Goal: Check status: Check status

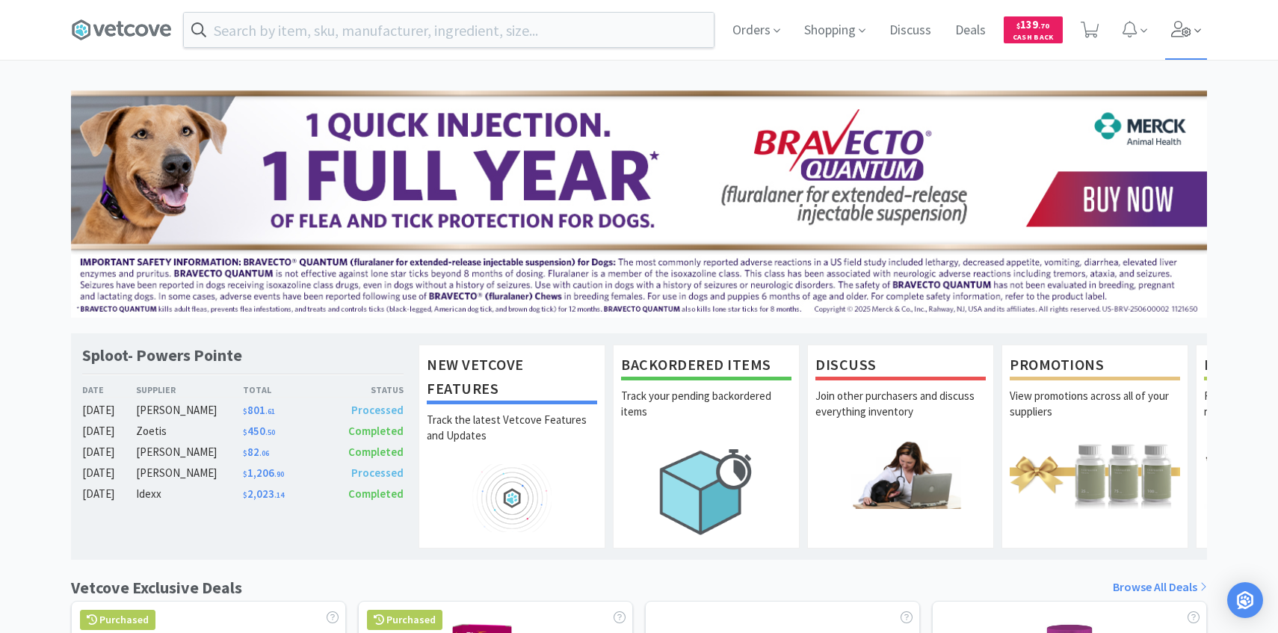
click at [1177, 34] on icon at bounding box center [1181, 29] width 21 height 16
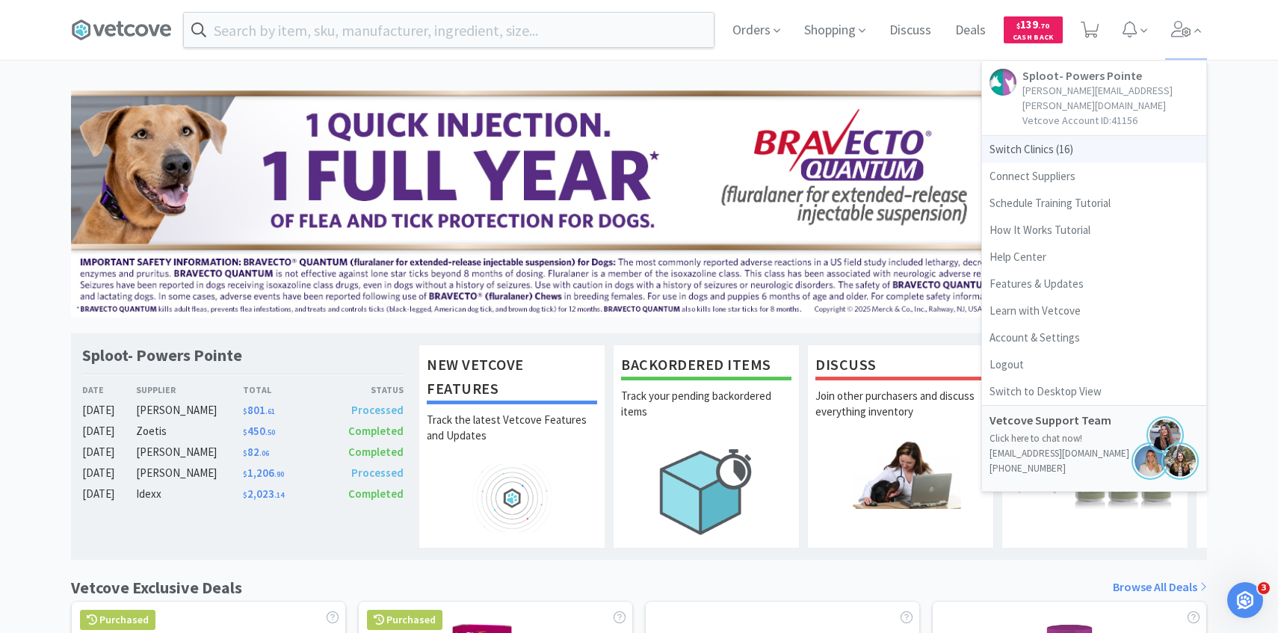
click at [1063, 137] on span "Switch Clinics ( 16 )" at bounding box center [1094, 149] width 224 height 27
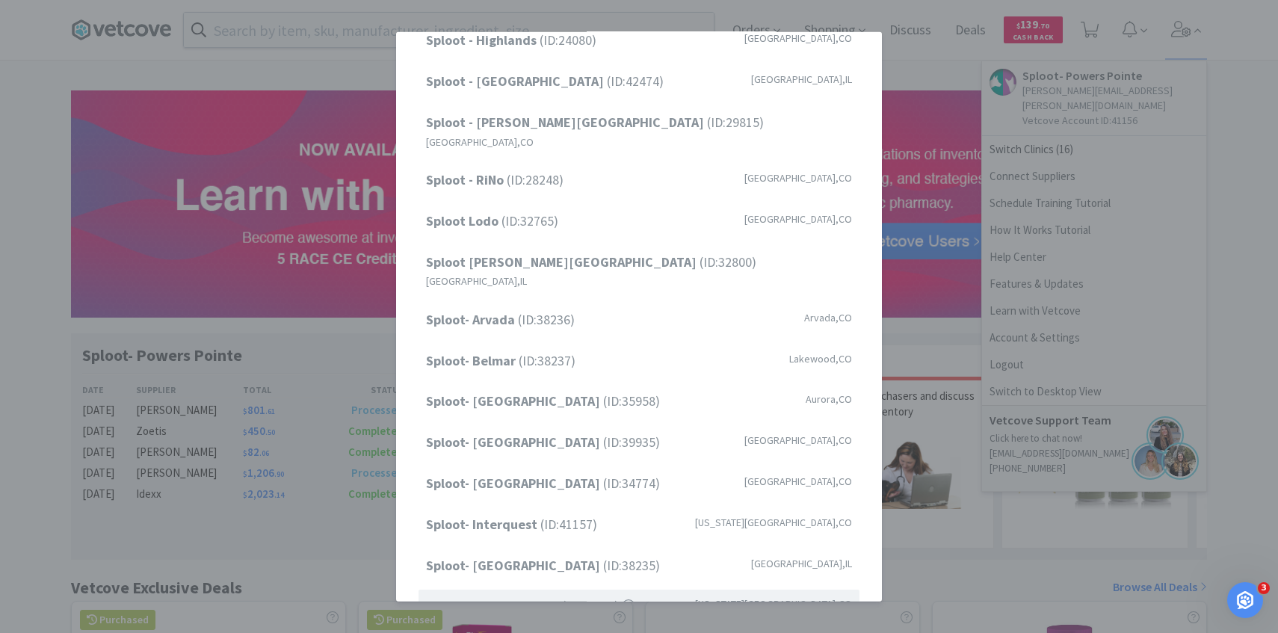
scroll to position [147, 0]
click at [558, 597] on strong "Sploot- Powers Pointe" at bounding box center [494, 605] width 136 height 17
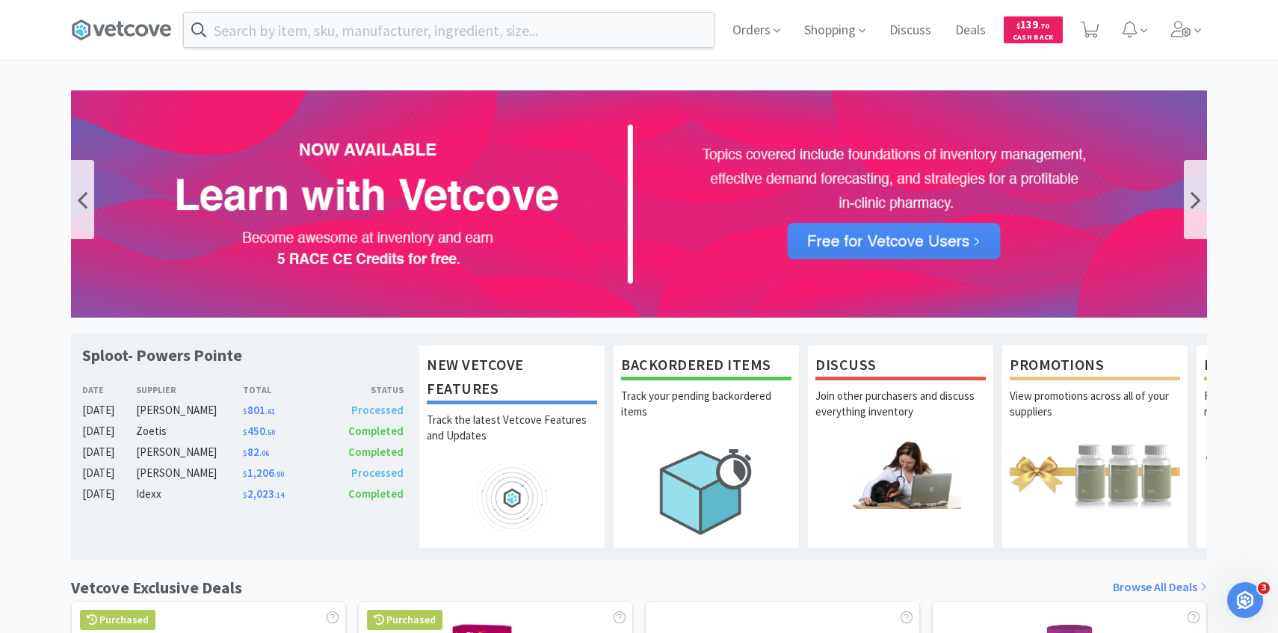
click at [1031, 292] on img at bounding box center [639, 203] width 1136 height 227
click at [759, 31] on span "Orders" at bounding box center [757, 30] width 60 height 60
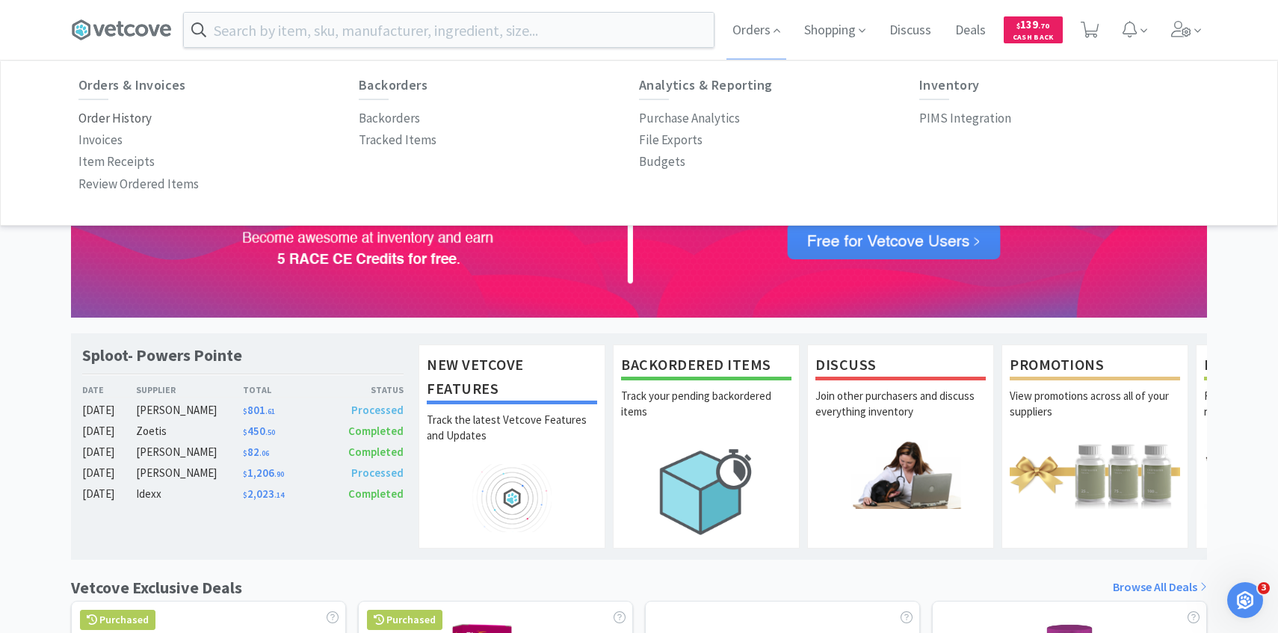
click at [129, 113] on p "Order History" at bounding box center [114, 118] width 73 height 20
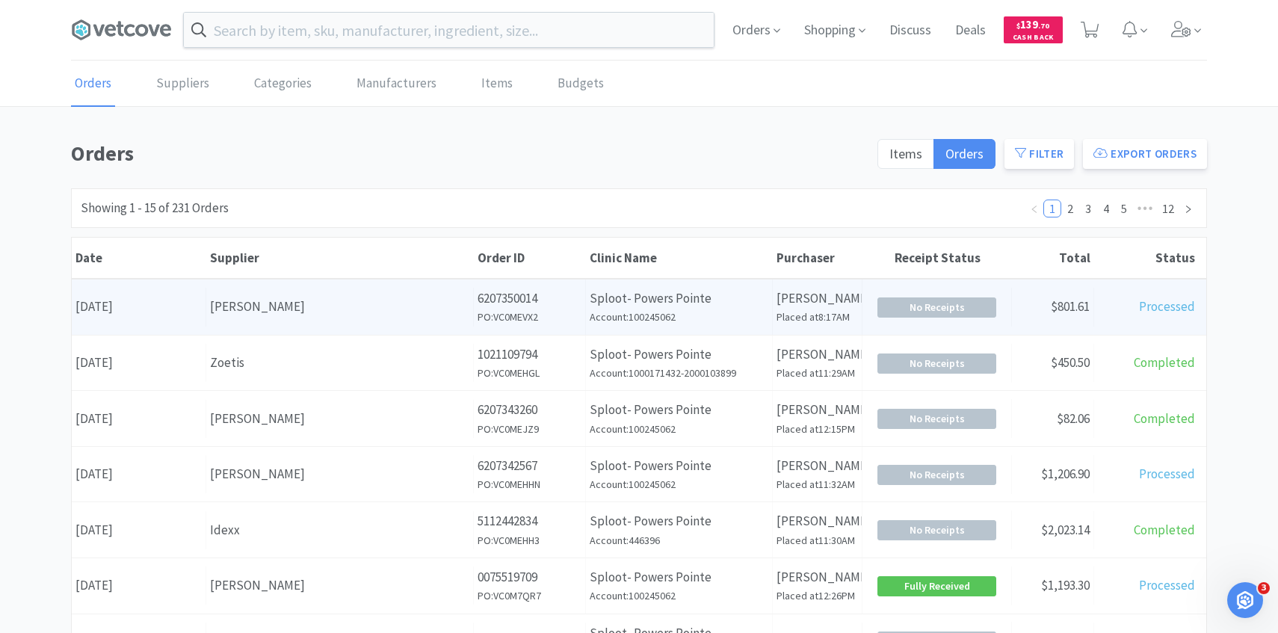
click at [348, 302] on div "[PERSON_NAME]" at bounding box center [339, 307] width 259 height 20
